Goal: Book appointment/travel/reservation

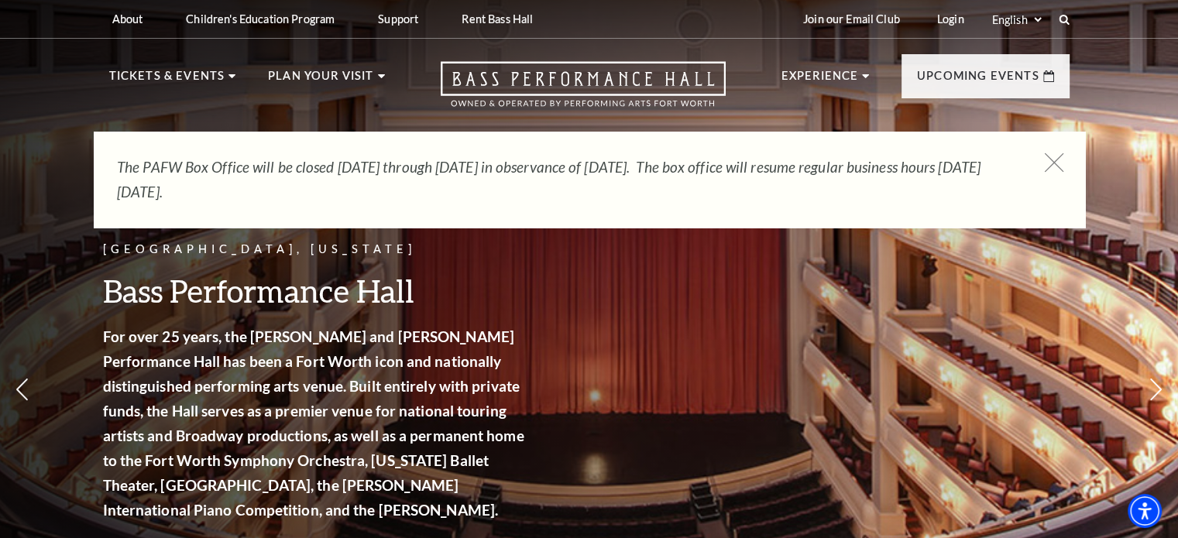
click at [1049, 160] on icon at bounding box center [1053, 162] width 19 height 19
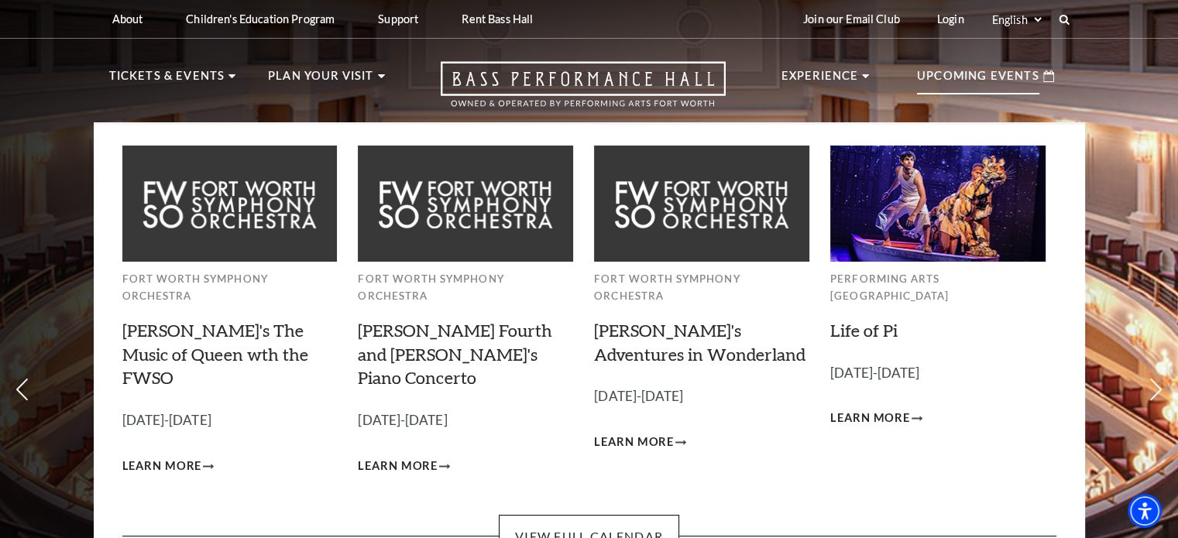
click at [932, 83] on p "Upcoming Events" at bounding box center [978, 81] width 122 height 28
click at [582, 515] on link "View Full Calendar" at bounding box center [589, 536] width 180 height 43
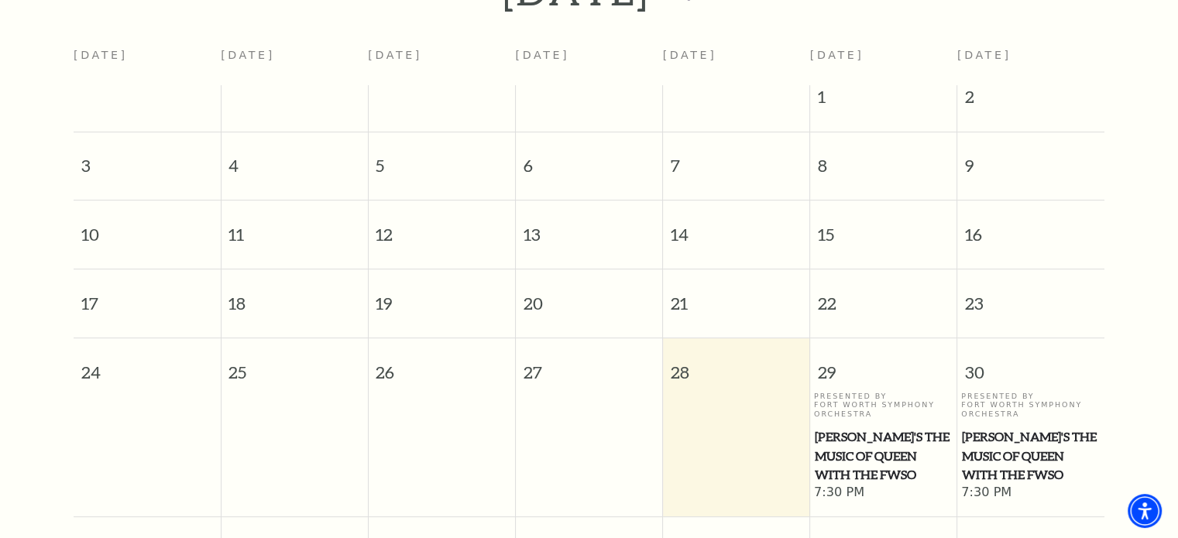
scroll to position [446, 0]
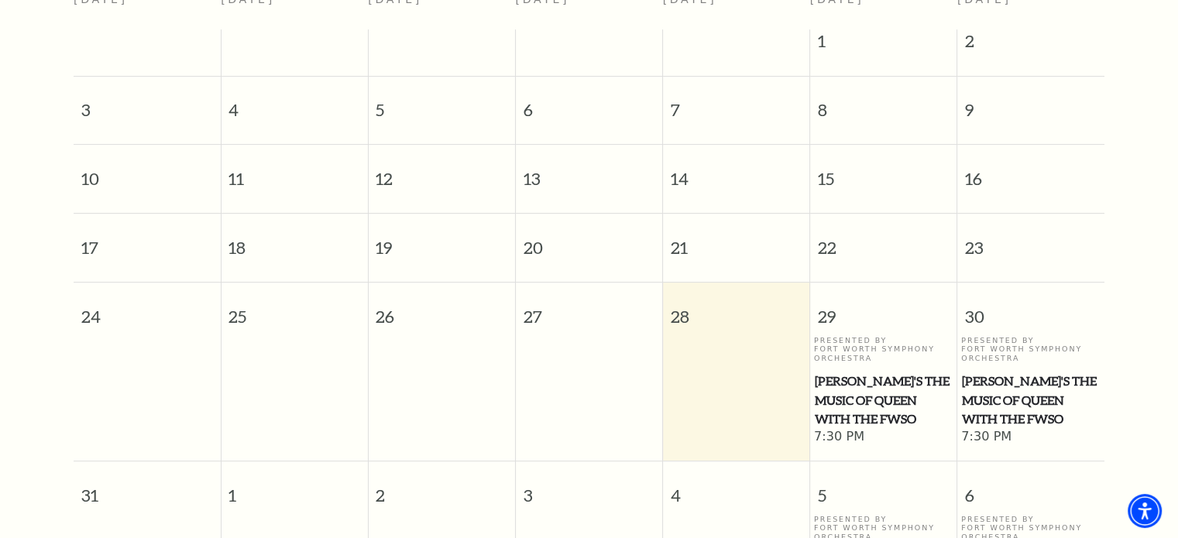
click at [869, 386] on span "Windborne's The Music of Queen with the FWSO" at bounding box center [884, 400] width 138 height 57
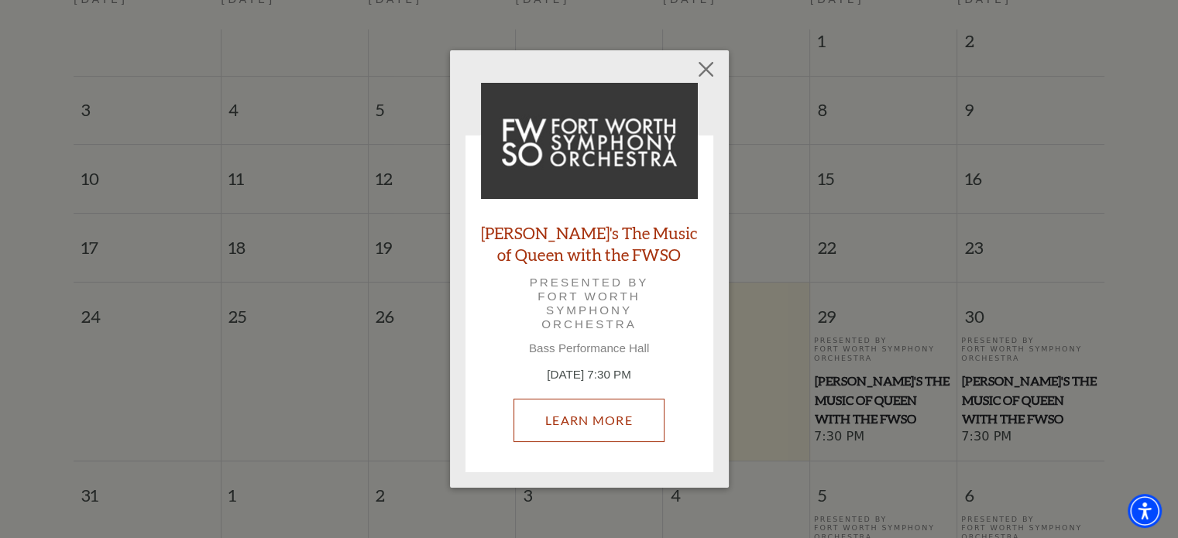
click at [592, 411] on link "Learn More" at bounding box center [588, 420] width 151 height 43
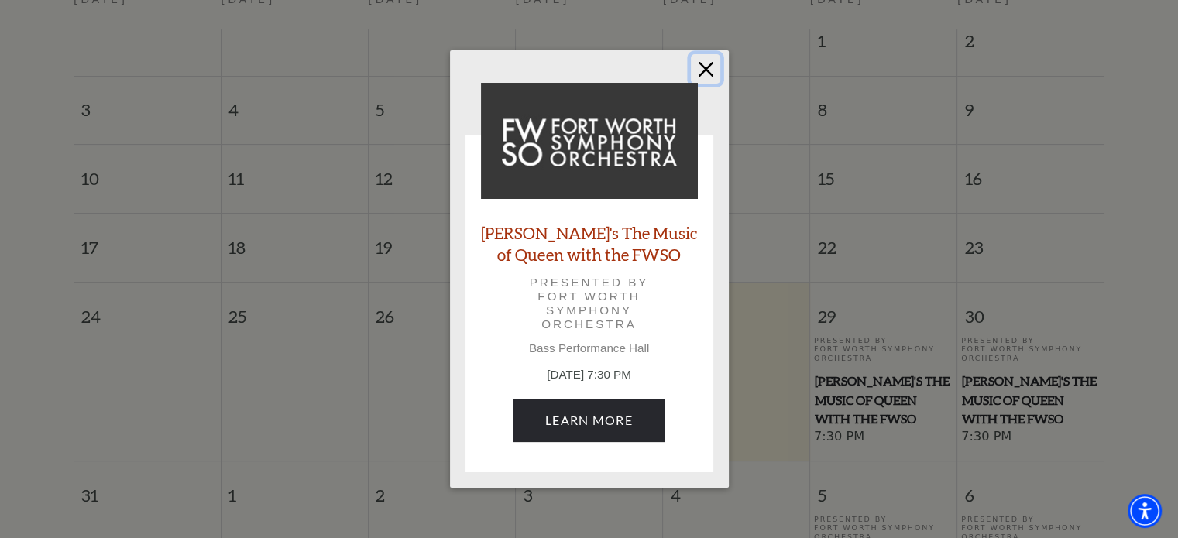
click at [704, 67] on button "Close" at bounding box center [705, 68] width 29 height 29
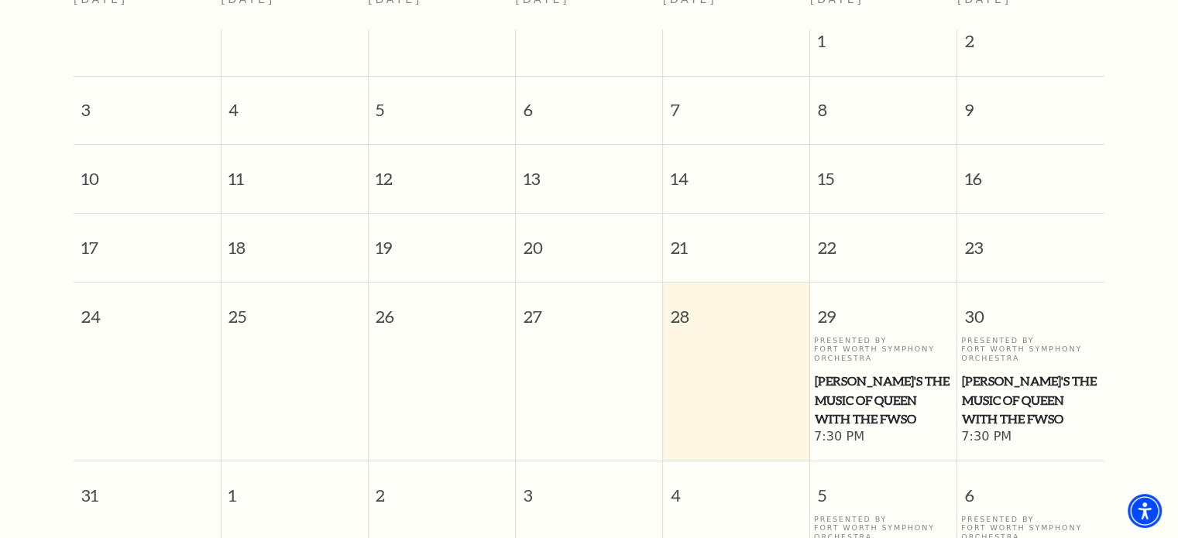
click at [867, 383] on span "Windborne's The Music of Queen with the FWSO" at bounding box center [884, 400] width 138 height 57
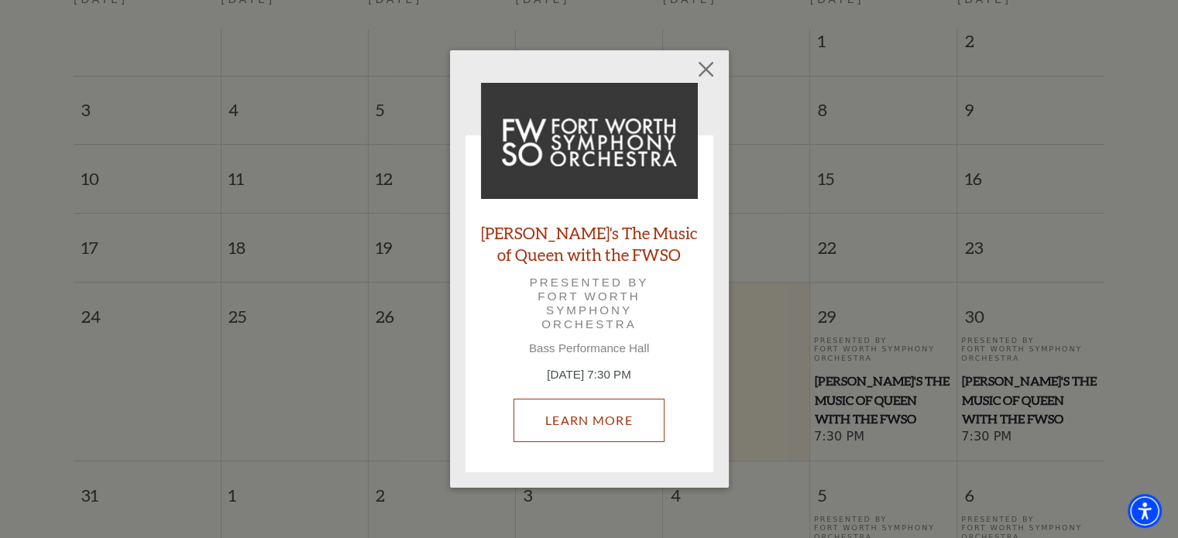
click at [579, 419] on link "Learn More" at bounding box center [588, 420] width 151 height 43
